Goal: Information Seeking & Learning: Learn about a topic

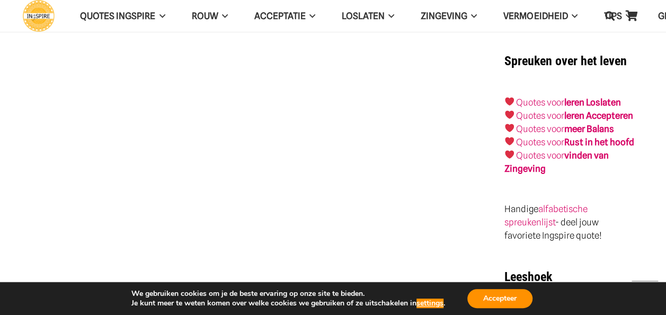
scroll to position [1705, 0]
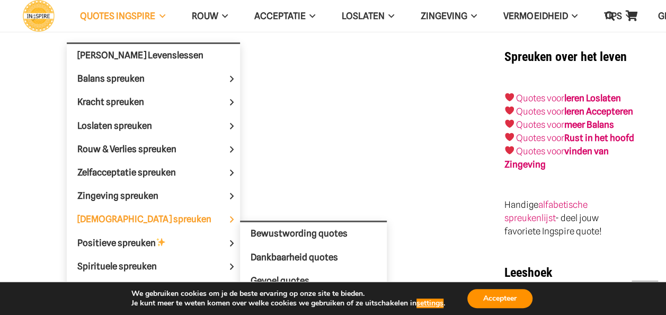
click at [223, 216] on span "Mooiste spreuken Menu" at bounding box center [231, 219] width 17 height 23
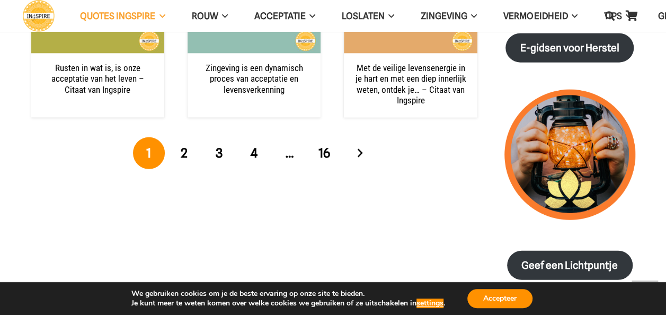
scroll to position [1275, 0]
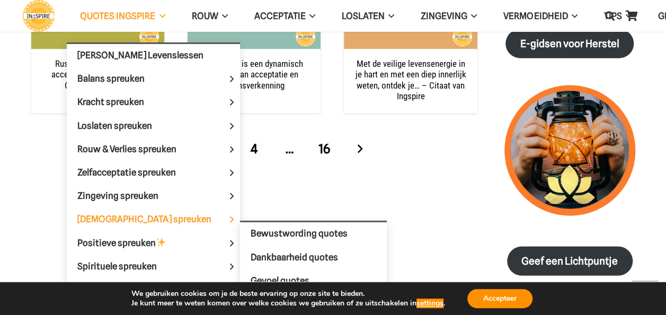
click at [223, 215] on span "Mooiste spreuken Menu" at bounding box center [231, 219] width 17 height 23
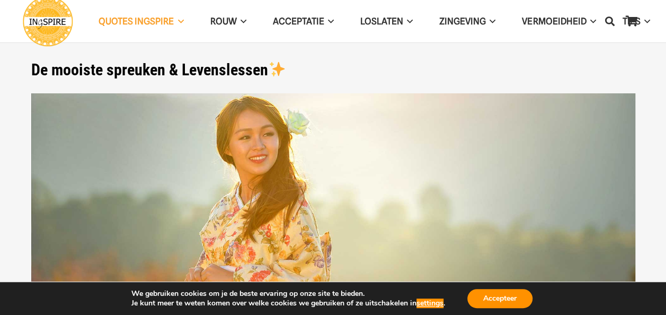
drag, startPoint x: 662, startPoint y: 47, endPoint x: 660, endPoint y: 58, distance: 11.8
click at [660, 61] on section "De mooiste spreuken & Levenslessen De mooie quotes en Levensmotto spreuken! ***…" at bounding box center [333, 266] width 666 height 533
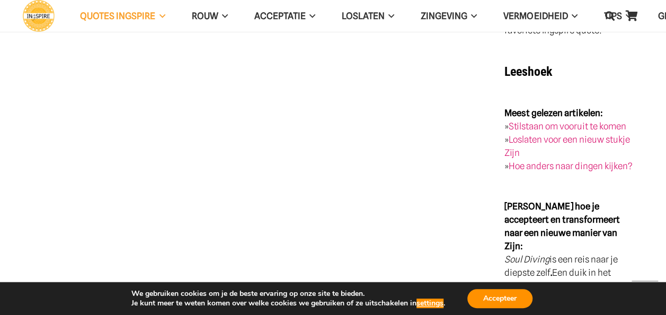
scroll to position [2012, 0]
